Goal: Information Seeking & Learning: Learn about a topic

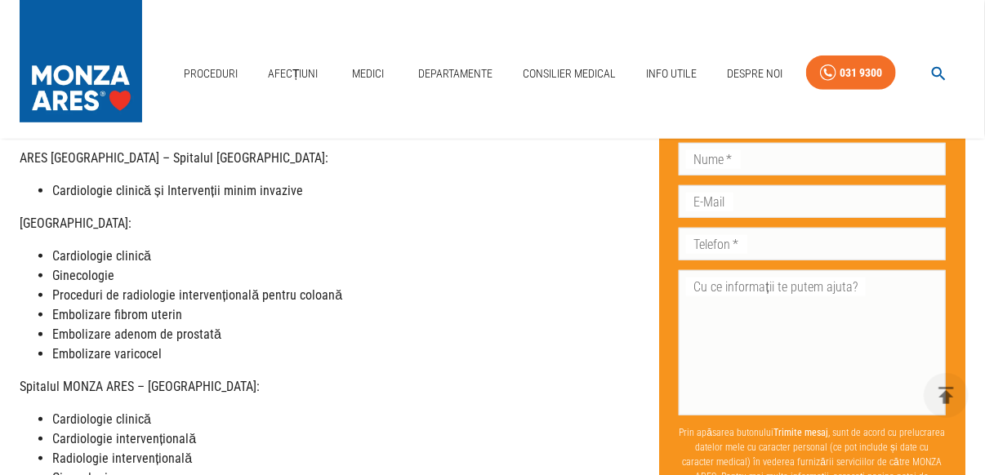
scroll to position [408, 0]
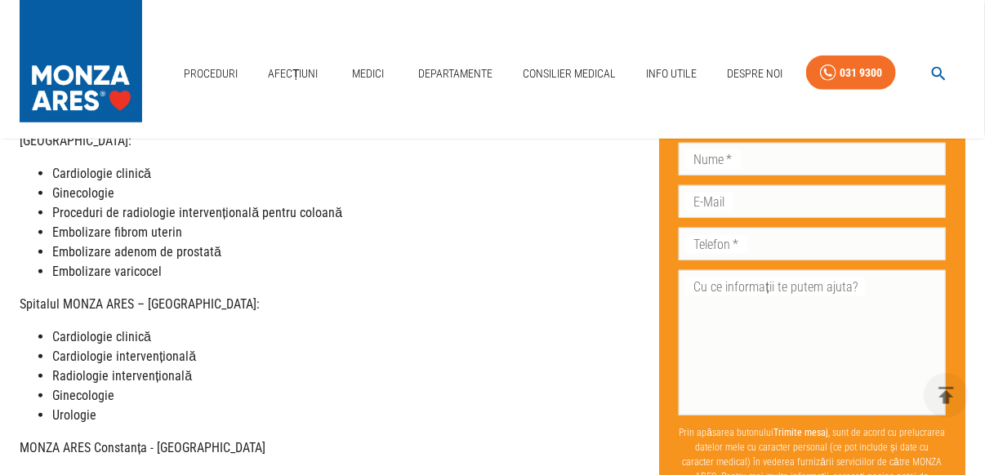
click at [76, 417] on strong "Urologie" at bounding box center [74, 416] width 44 height 16
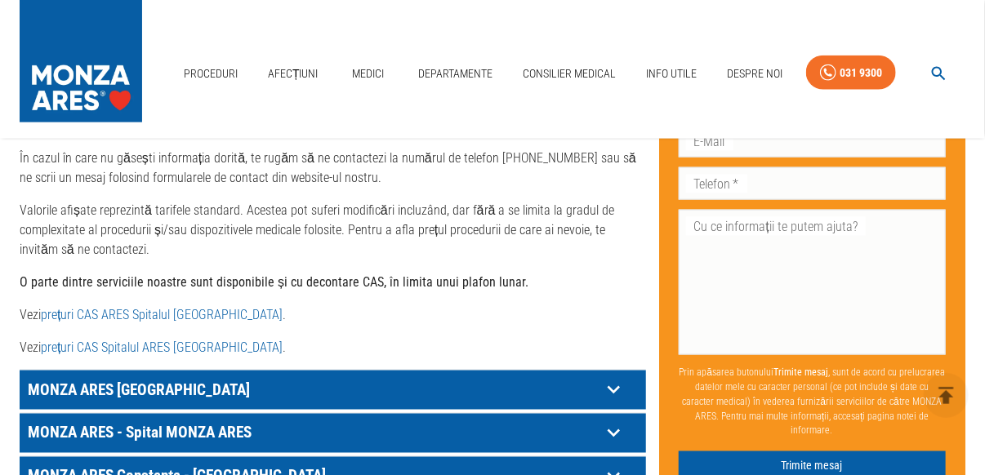
scroll to position [898, 0]
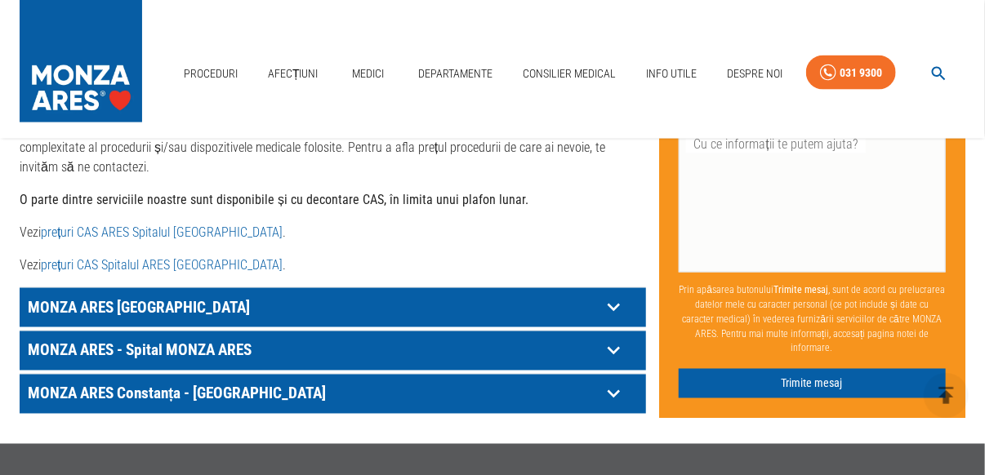
click at [140, 234] on link "prețuri CAS ARES Spitalul [GEOGRAPHIC_DATA]" at bounding box center [162, 233] width 242 height 16
click at [613, 310] on icon at bounding box center [614, 308] width 12 height 8
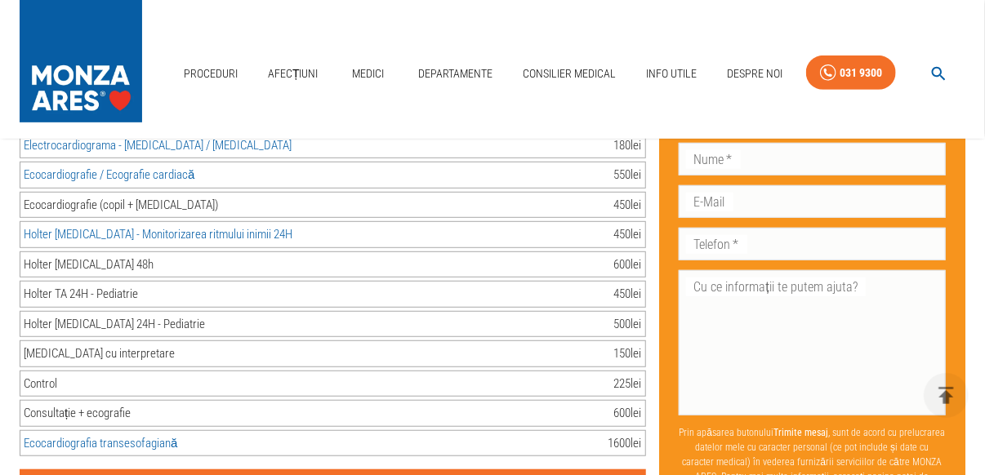
scroll to position [10372, 0]
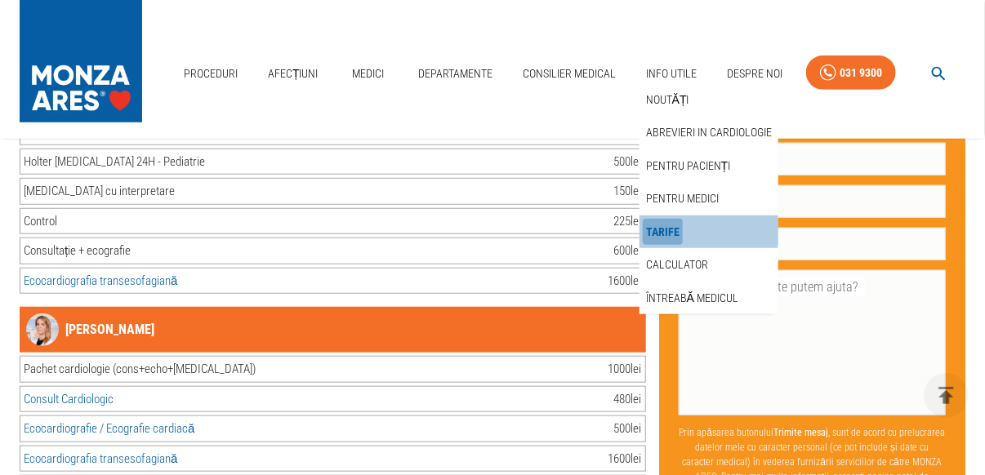
click at [652, 230] on link "Tarife" at bounding box center [663, 232] width 40 height 27
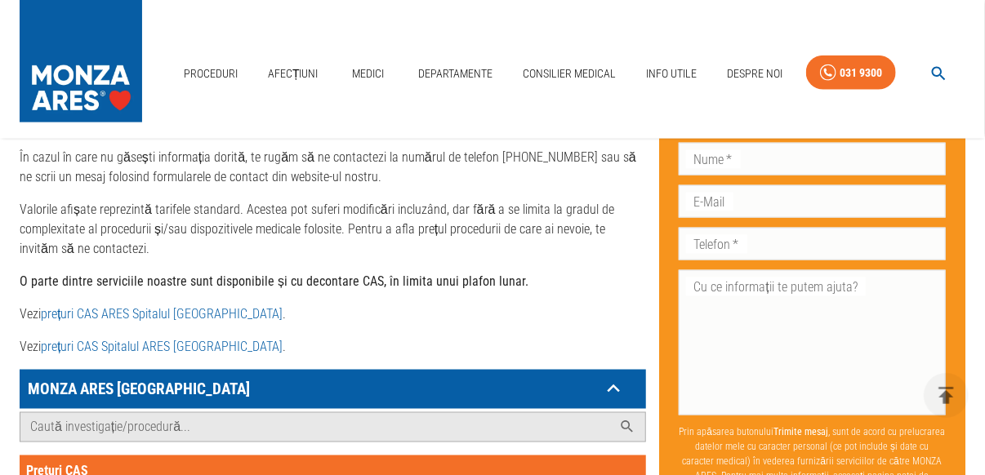
scroll to position [980, 0]
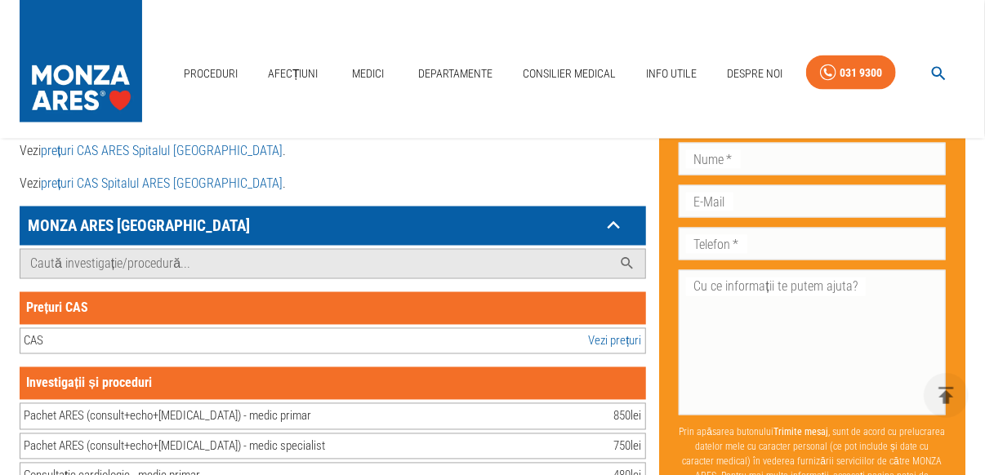
click at [613, 225] on icon at bounding box center [613, 225] width 25 height 25
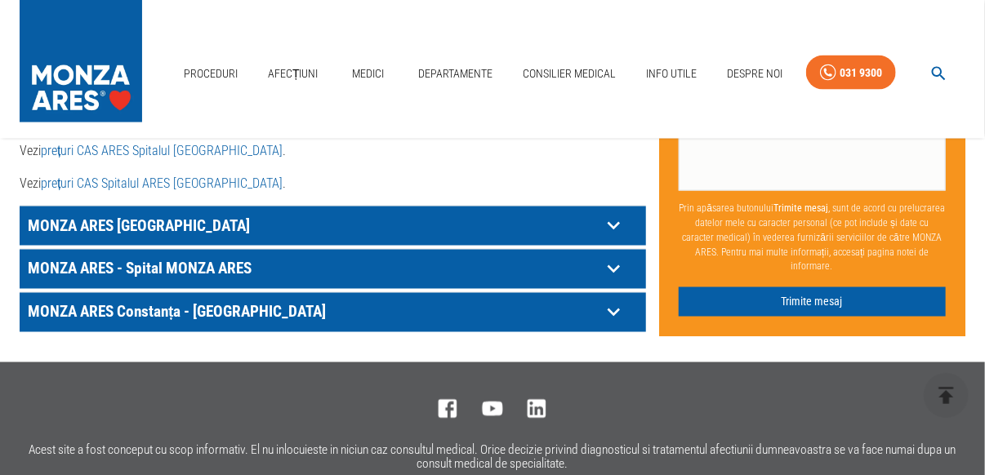
click at [611, 264] on icon at bounding box center [613, 268] width 25 height 25
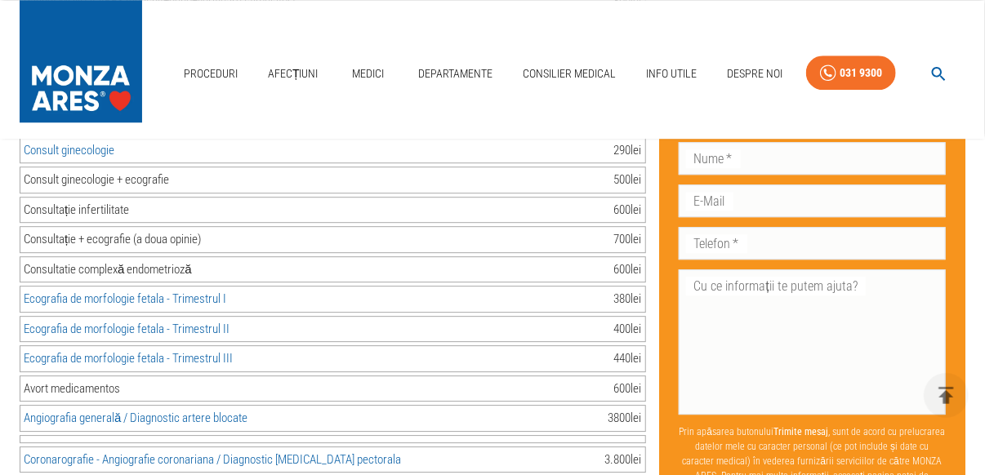
scroll to position [1388, 0]
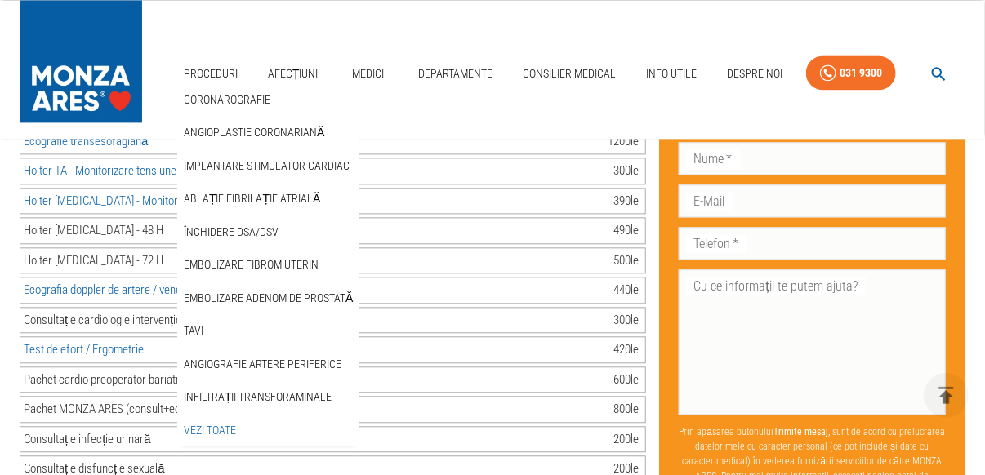
click at [209, 433] on link "Vezi Toate" at bounding box center [209, 430] width 59 height 27
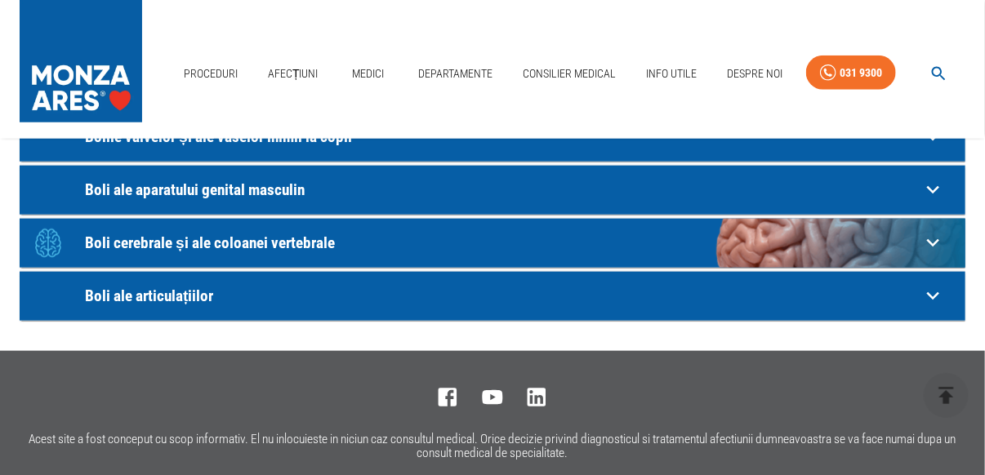
scroll to position [490, 0]
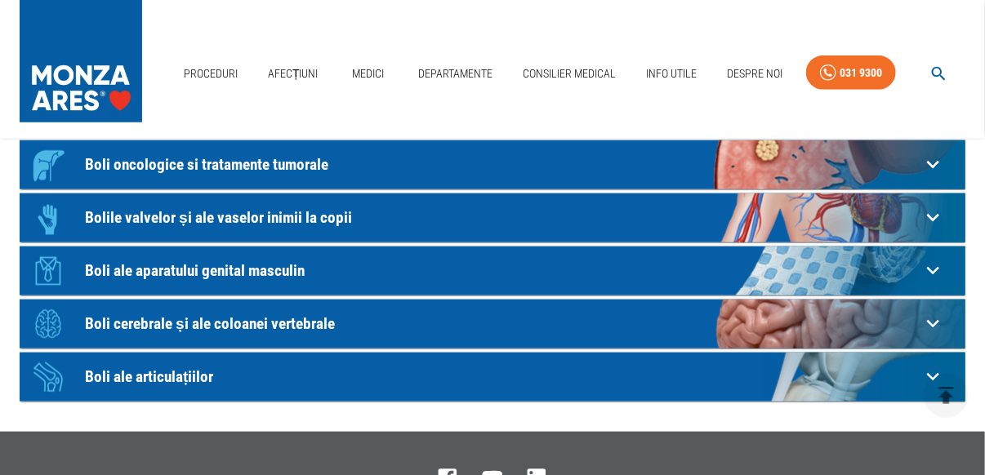
click at [934, 267] on icon at bounding box center [932, 270] width 25 height 25
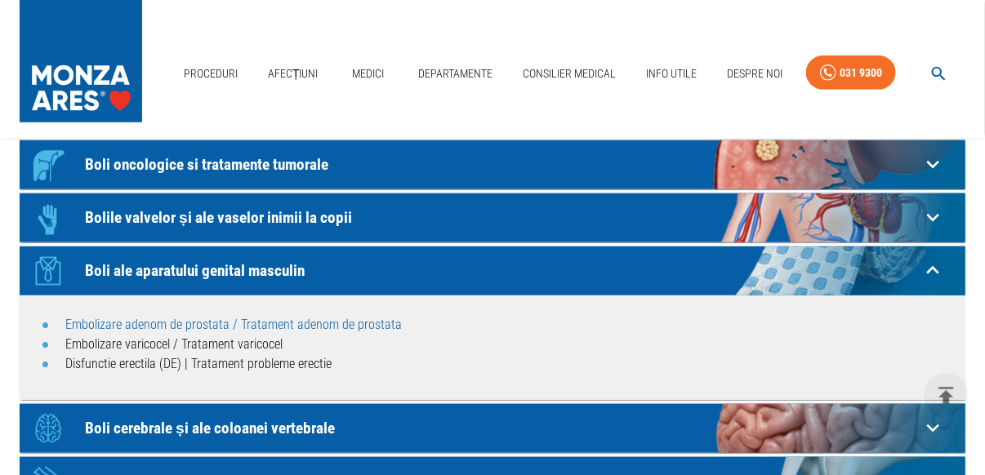
click at [315, 325] on link "Embolizare adenom de prostata / Tratament adenom de prostata" at bounding box center [233, 325] width 336 height 16
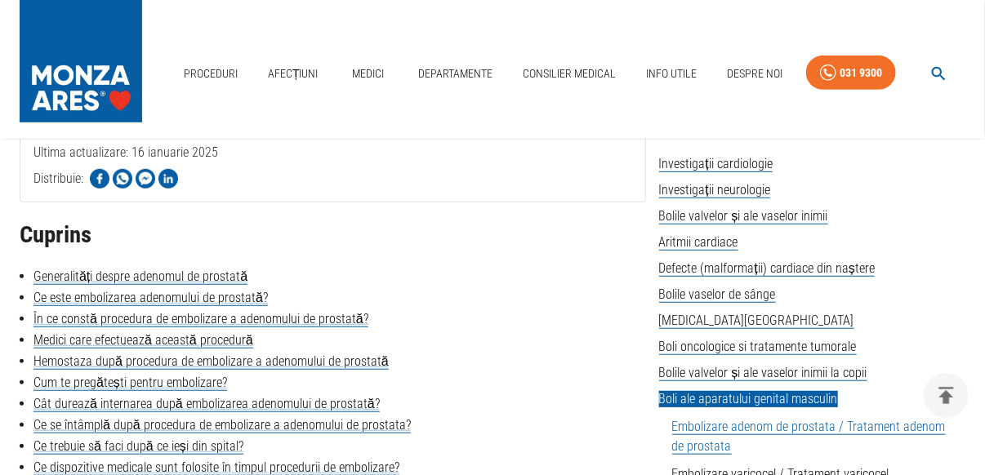
scroll to position [490, 0]
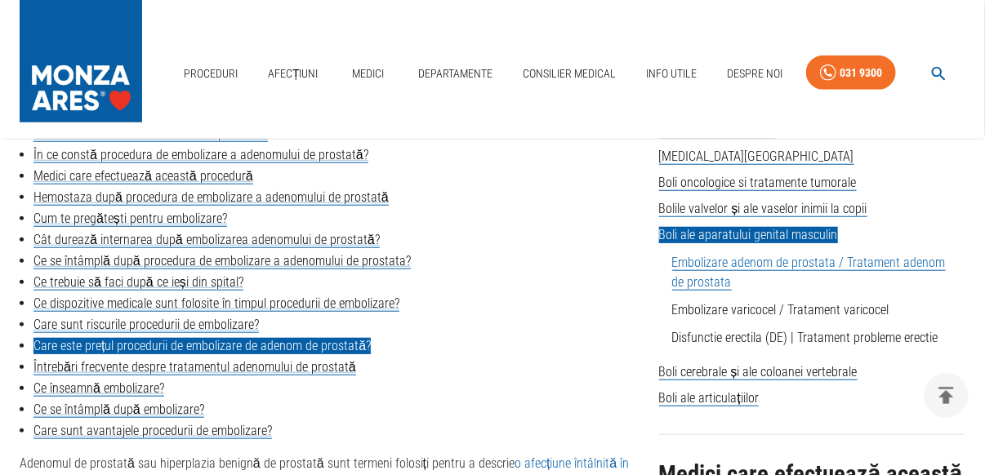
click at [220, 342] on link "Care este prețul procedurii de embolizare de adenom de prostată?" at bounding box center [201, 346] width 337 height 16
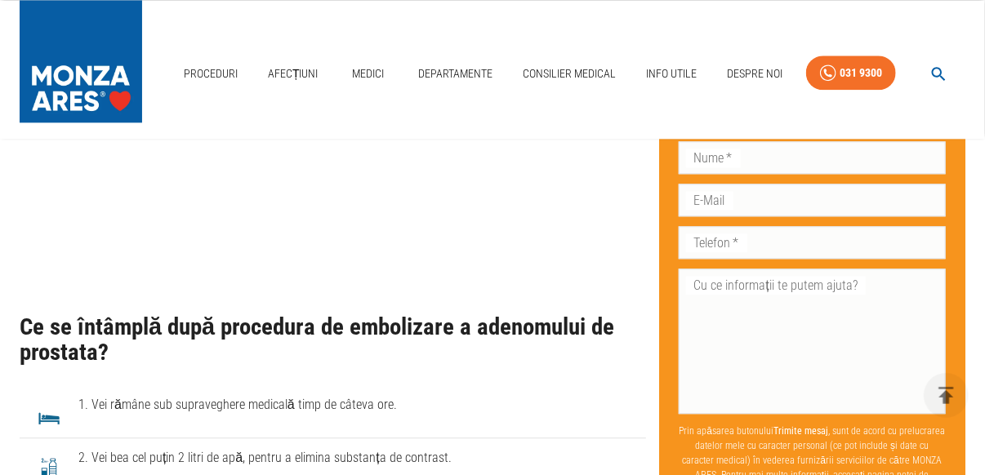
scroll to position [3811, 0]
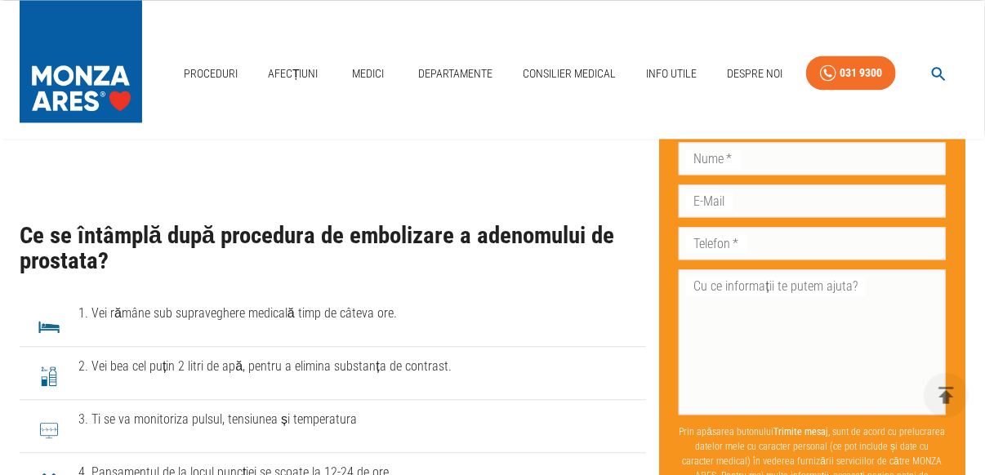
scroll to position [5516, 0]
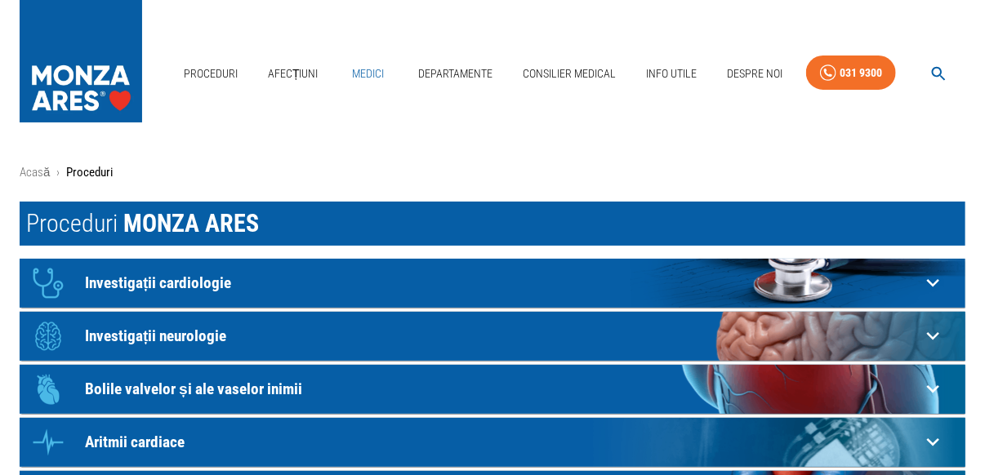
click at [360, 72] on link "Medici" at bounding box center [368, 73] width 52 height 33
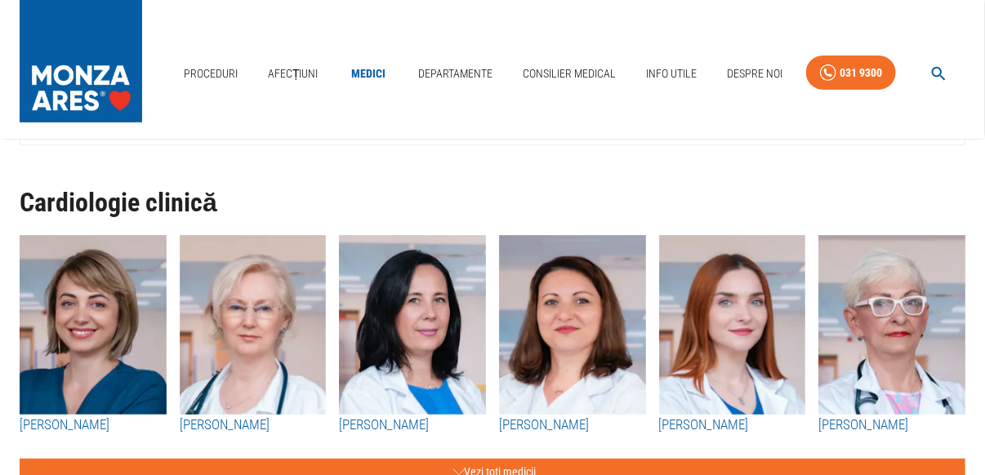
scroll to position [81, 0]
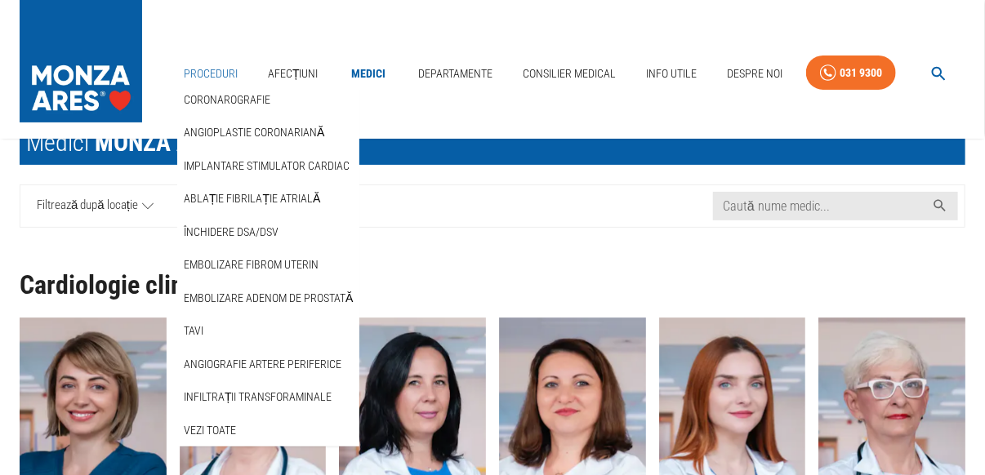
click at [220, 77] on link "Proceduri" at bounding box center [210, 73] width 67 height 33
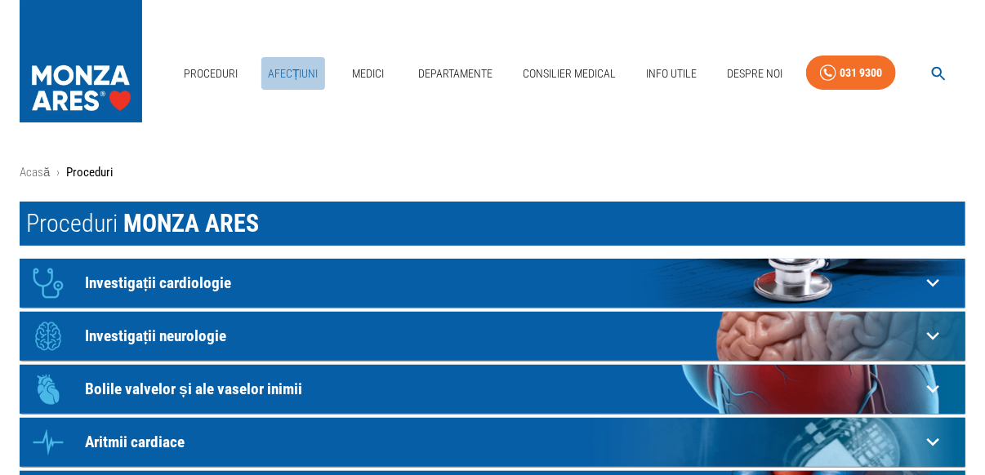
click at [296, 71] on link "Afecțiuni" at bounding box center [293, 73] width 64 height 33
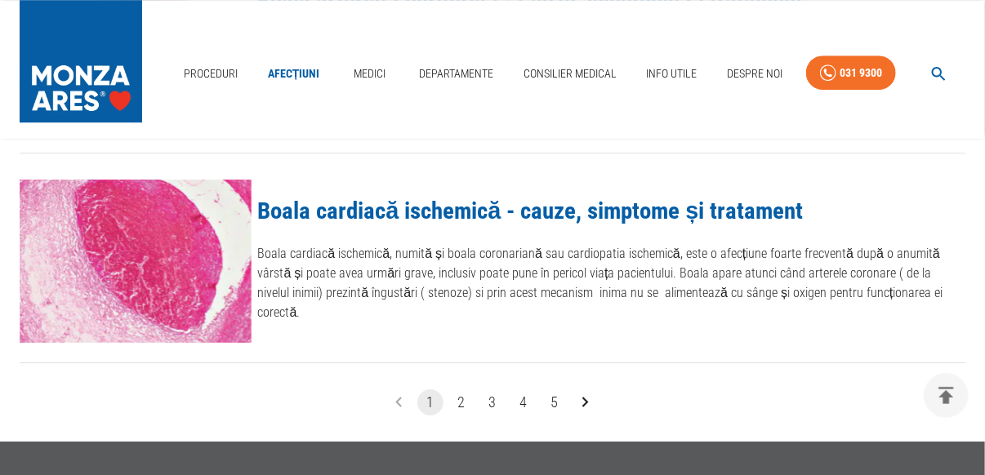
scroll to position [2063, 0]
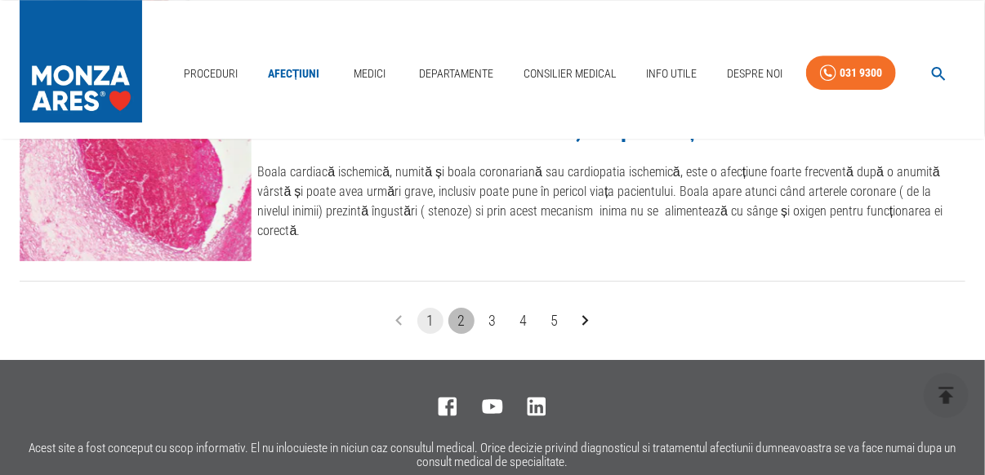
click at [456, 314] on button "2" at bounding box center [461, 321] width 26 height 26
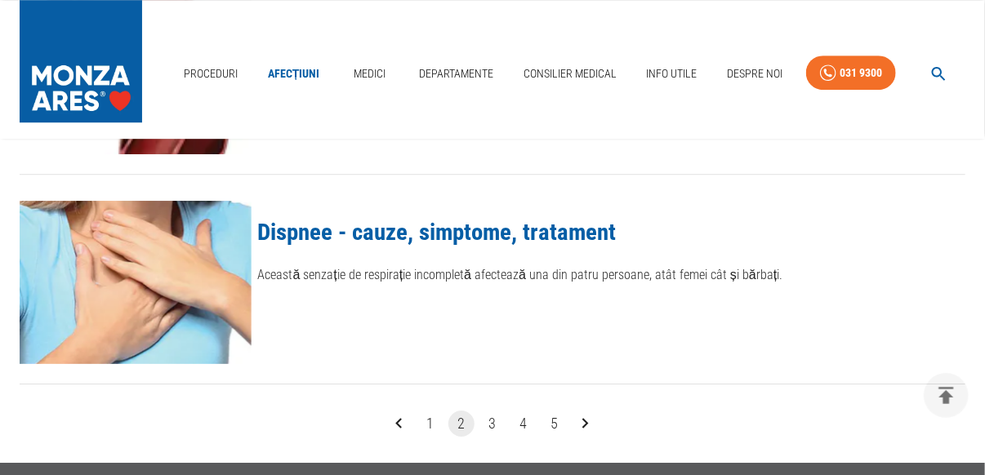
scroll to position [2205, 0]
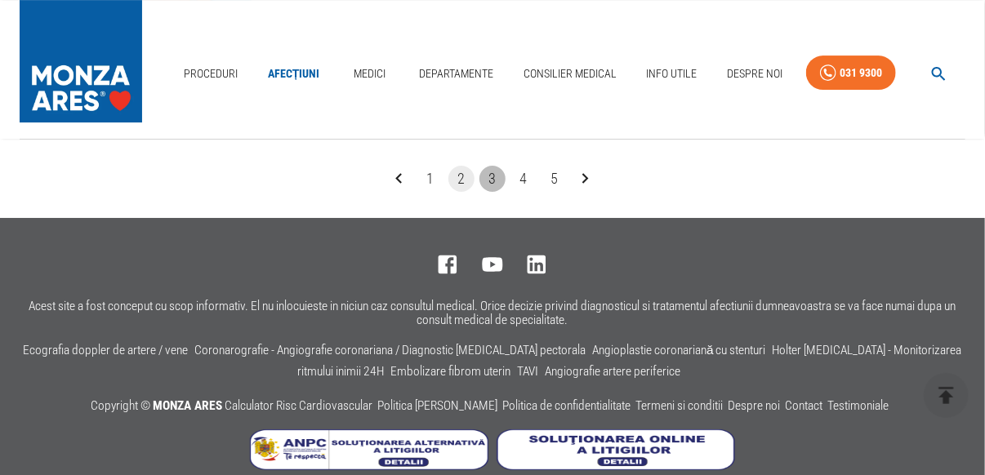
click at [489, 172] on button "3" at bounding box center [492, 179] width 26 height 26
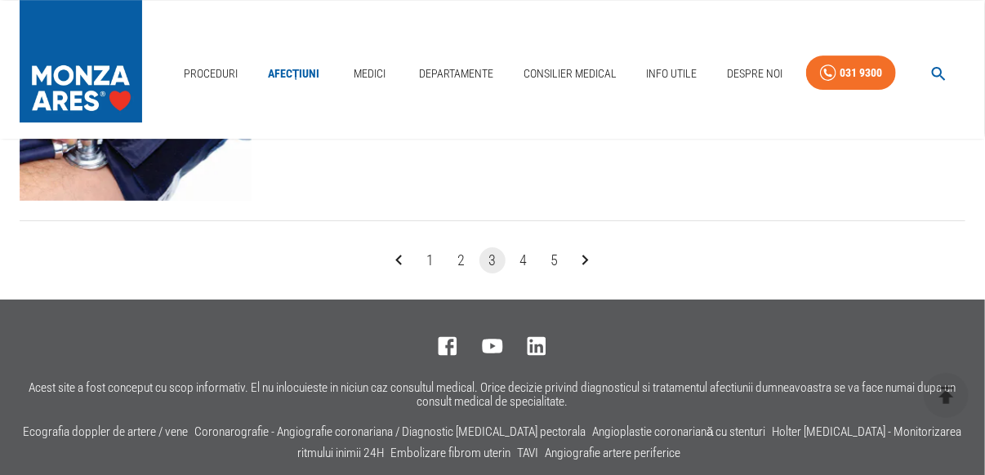
scroll to position [2205, 0]
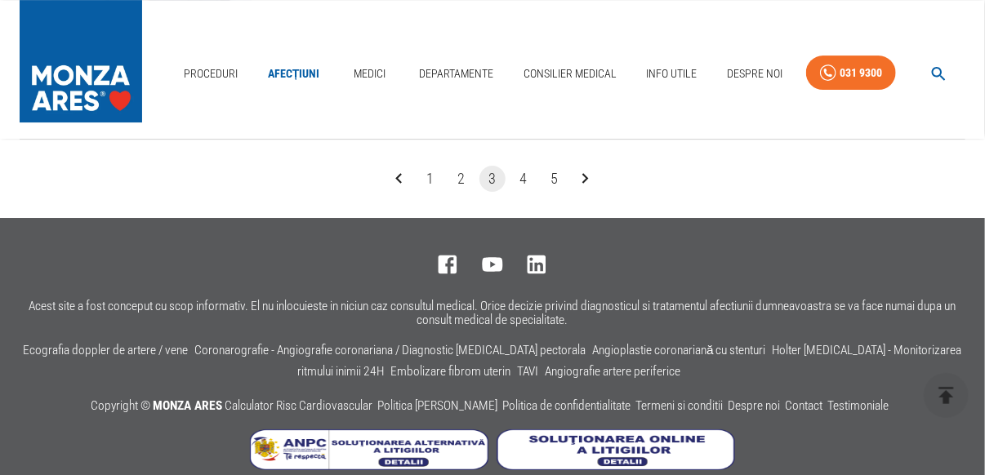
click at [521, 173] on button "4" at bounding box center [523, 179] width 26 height 26
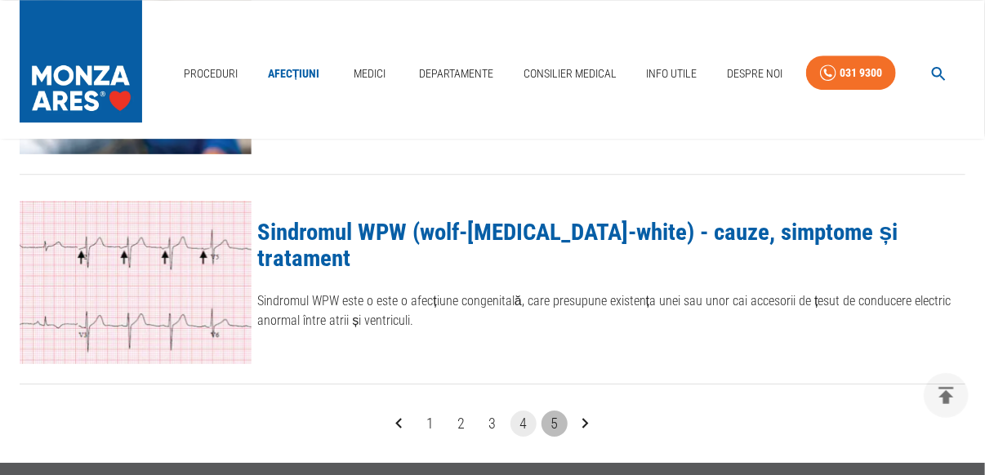
click at [556, 419] on button "5" at bounding box center [554, 424] width 26 height 26
